Goal: Task Accomplishment & Management: Manage account settings

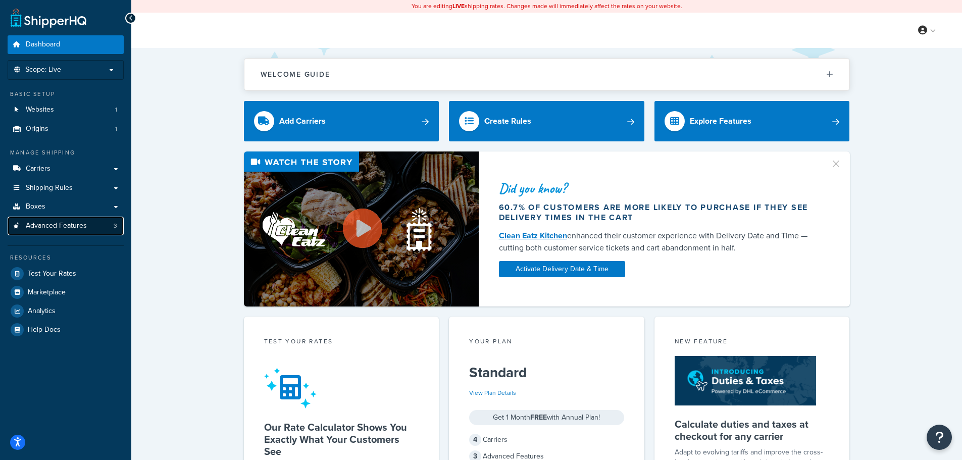
click at [37, 227] on span "Advanced Features" at bounding box center [56, 226] width 61 height 9
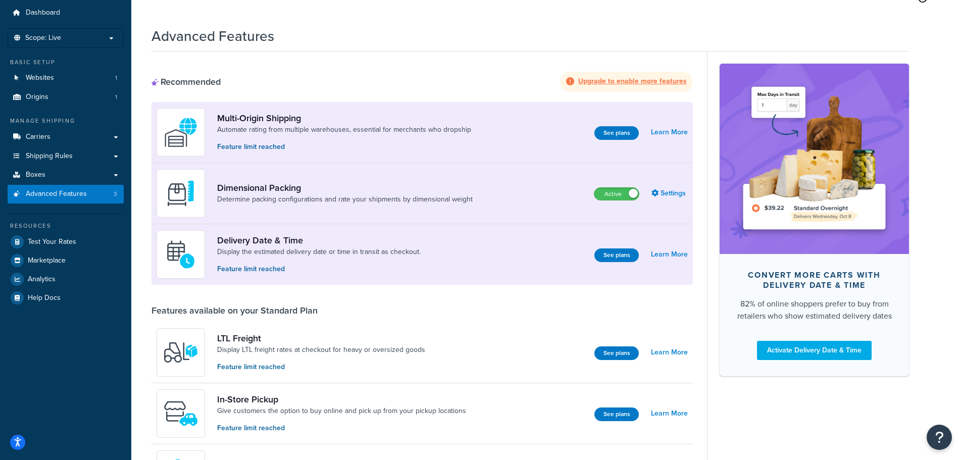
scroll to position [202, 0]
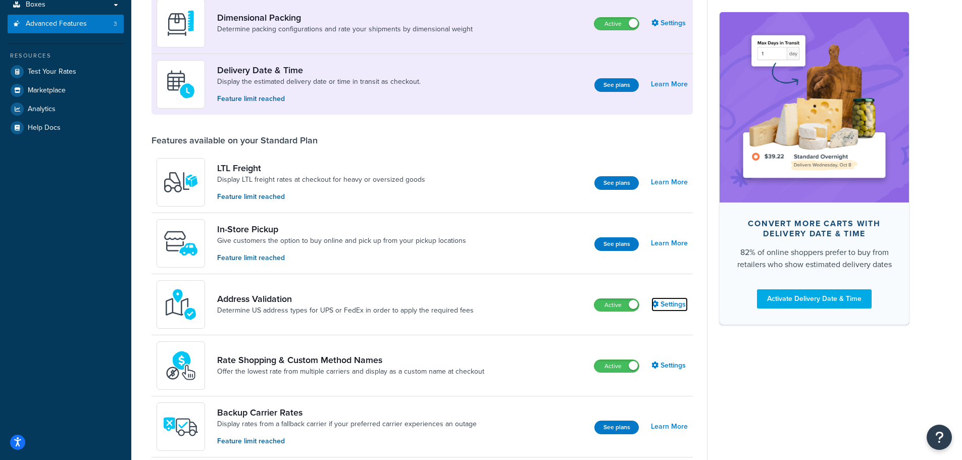
click at [677, 307] on link "Settings" at bounding box center [669, 304] width 36 height 14
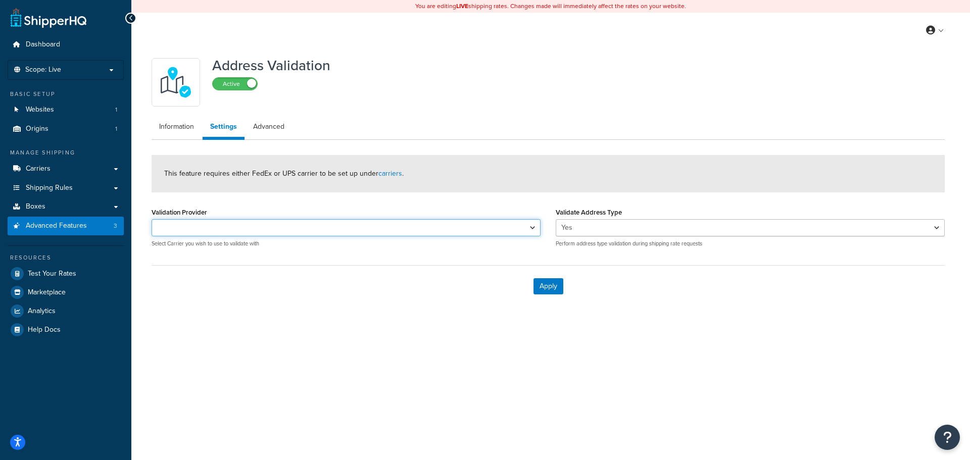
click at [532, 225] on select "FedEx UPS® FedEx one rate UPS® FedEx" at bounding box center [345, 227] width 389 height 17
select select "163205"
click at [151, 219] on select "FedEx UPS® FedEx one rate UPS® FedEx" at bounding box center [345, 227] width 389 height 17
click at [192, 232] on select "FedEx UPS® FedEx one rate UPS® FedEx" at bounding box center [345, 227] width 389 height 17
click at [187, 233] on select "FedEx UPS® FedEx one rate UPS® FedEx" at bounding box center [345, 227] width 389 height 17
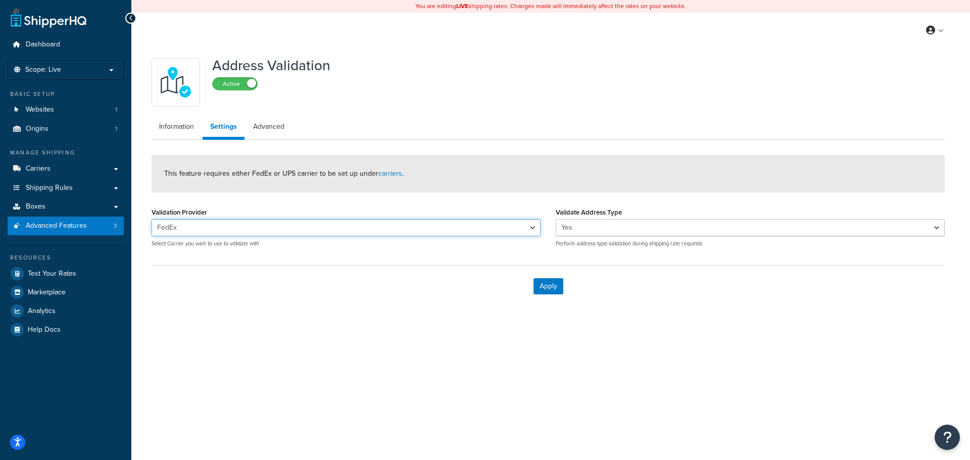
click at [151, 219] on select "FedEx UPS® FedEx one rate UPS® FedEx" at bounding box center [345, 227] width 389 height 17
click at [548, 287] on button "Apply" at bounding box center [548, 286] width 30 height 16
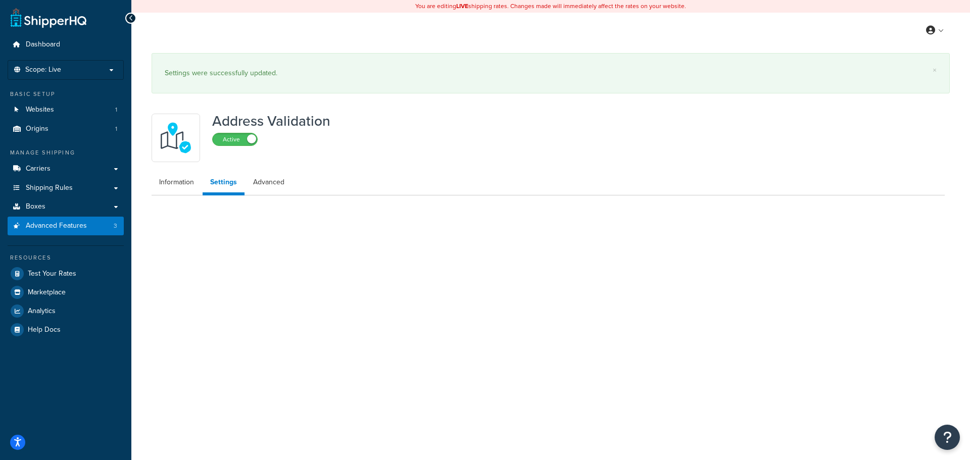
select select "163205"
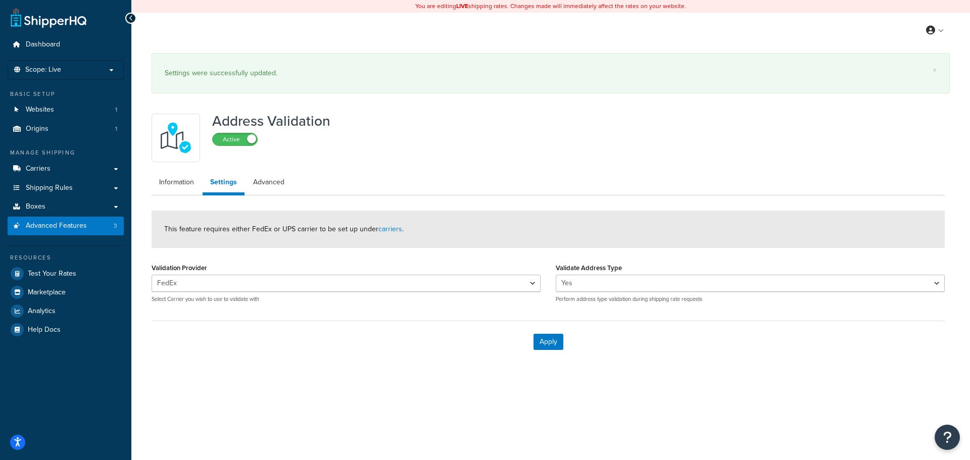
click at [351, 415] on div "You are editing LIVE shipping rates. Changes made will immediately affect the r…" at bounding box center [550, 230] width 838 height 460
